Goal: Browse casually: Explore the website without a specific task or goal

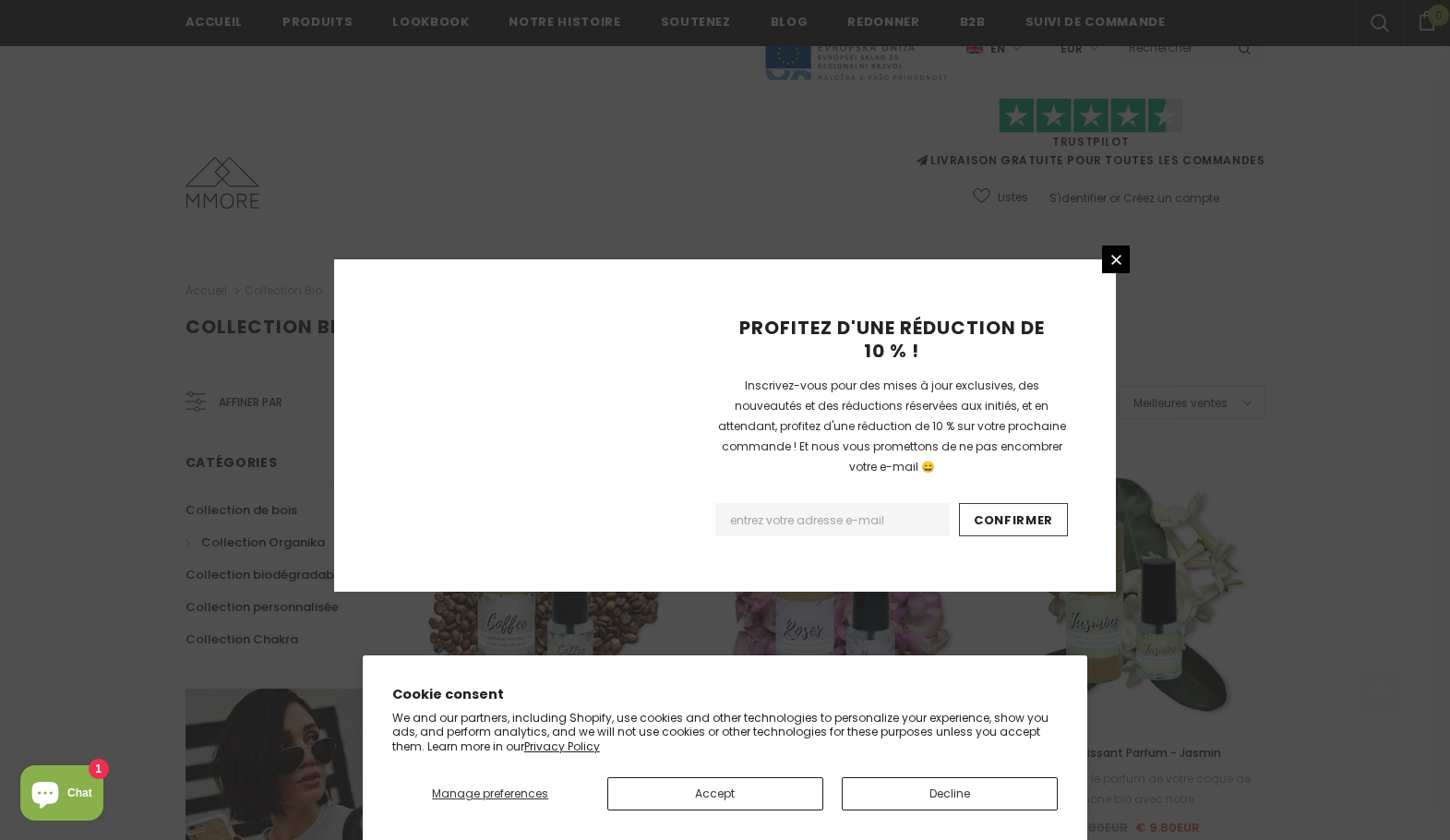
scroll to position [1096, 0]
